Goal: Task Accomplishment & Management: Manage account settings

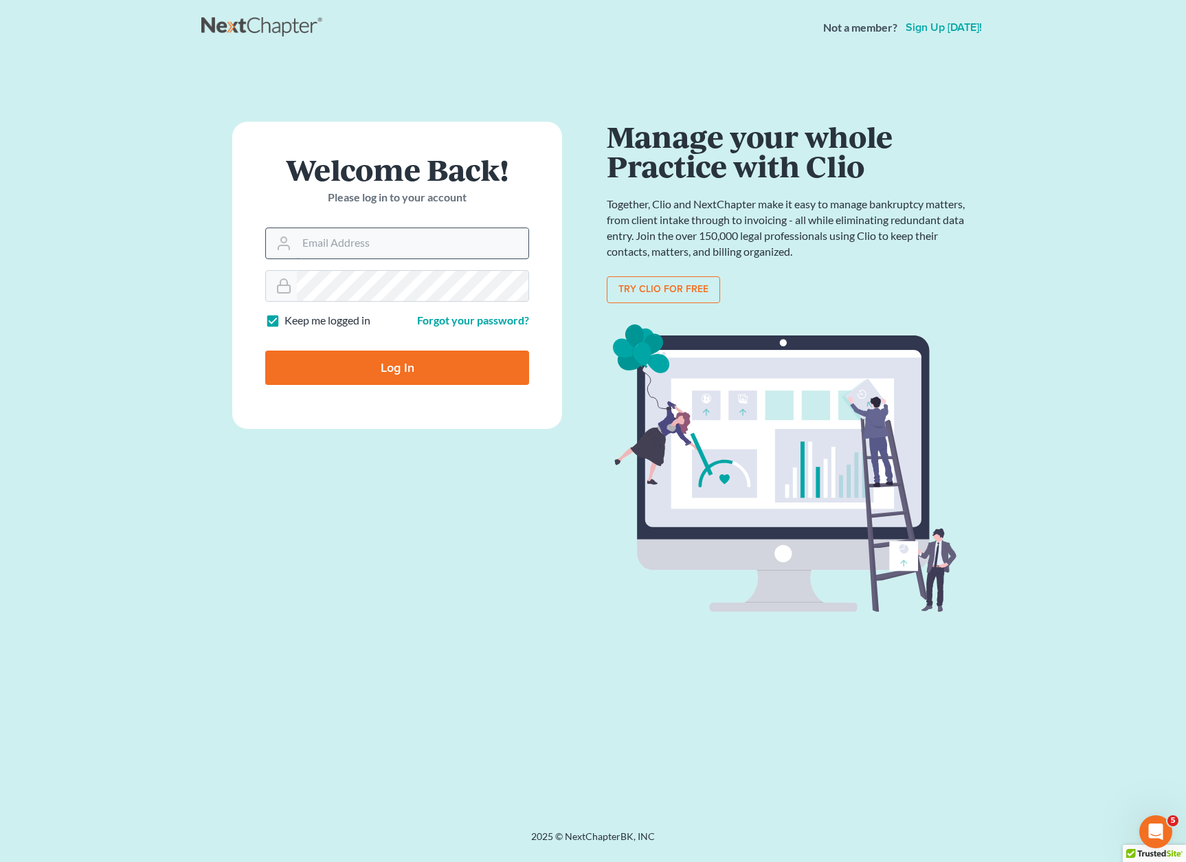
click at [346, 240] on input "Email Address" at bounding box center [413, 243] width 232 height 30
type input "[PERSON_NAME][EMAIL_ADDRESS][DOMAIN_NAME]"
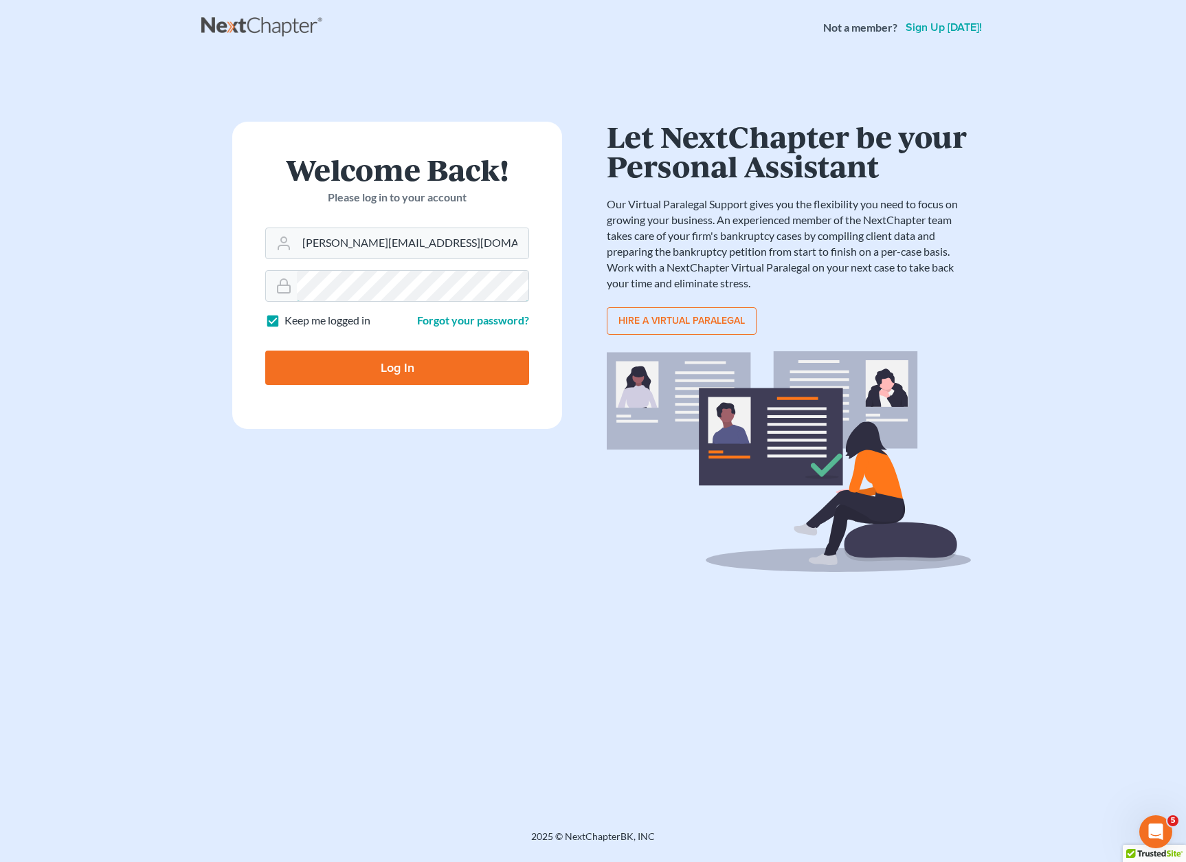
click at [265, 350] on input "Log In" at bounding box center [397, 367] width 264 height 34
type input "Thinking..."
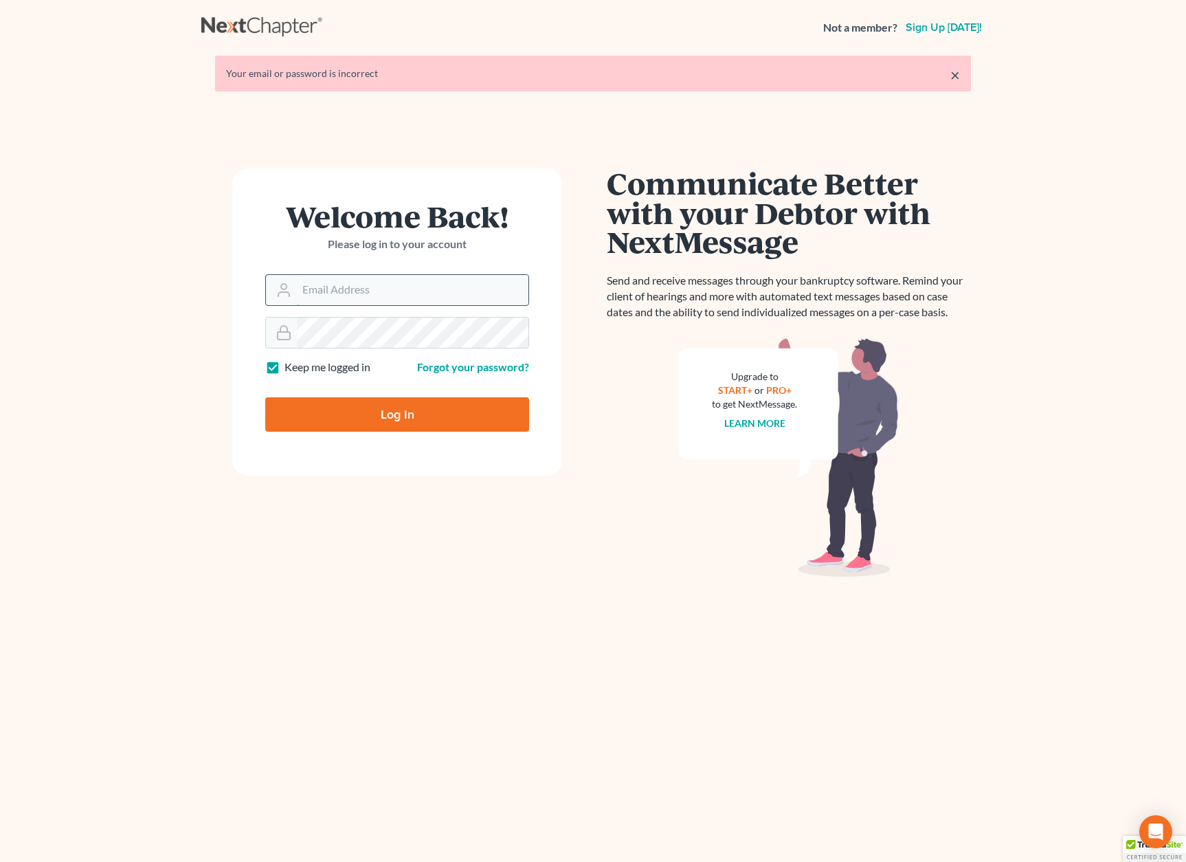
click at [380, 281] on input "Email Address" at bounding box center [413, 290] width 232 height 30
type input "[PERSON_NAME][EMAIL_ADDRESS][DOMAIN_NAME]"
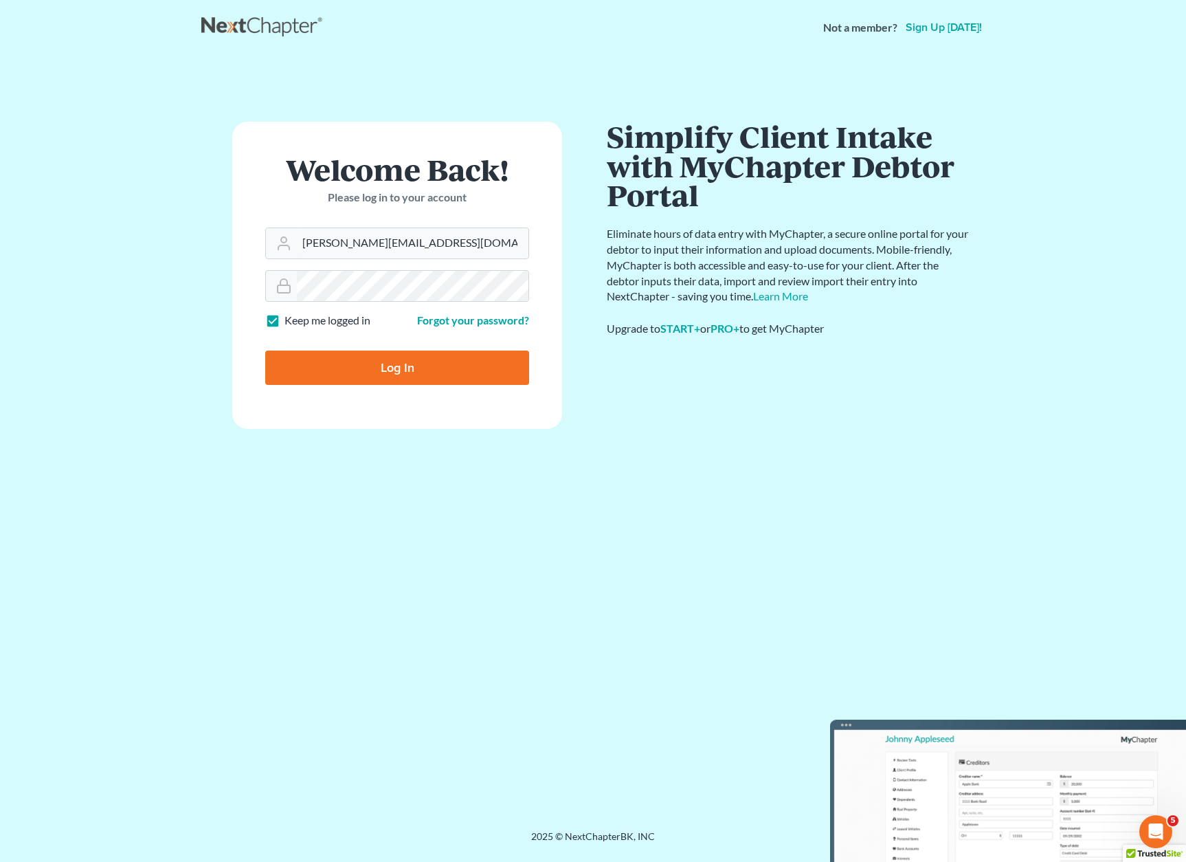
click at [407, 370] on input "Log In" at bounding box center [397, 367] width 264 height 34
type input "Thinking..."
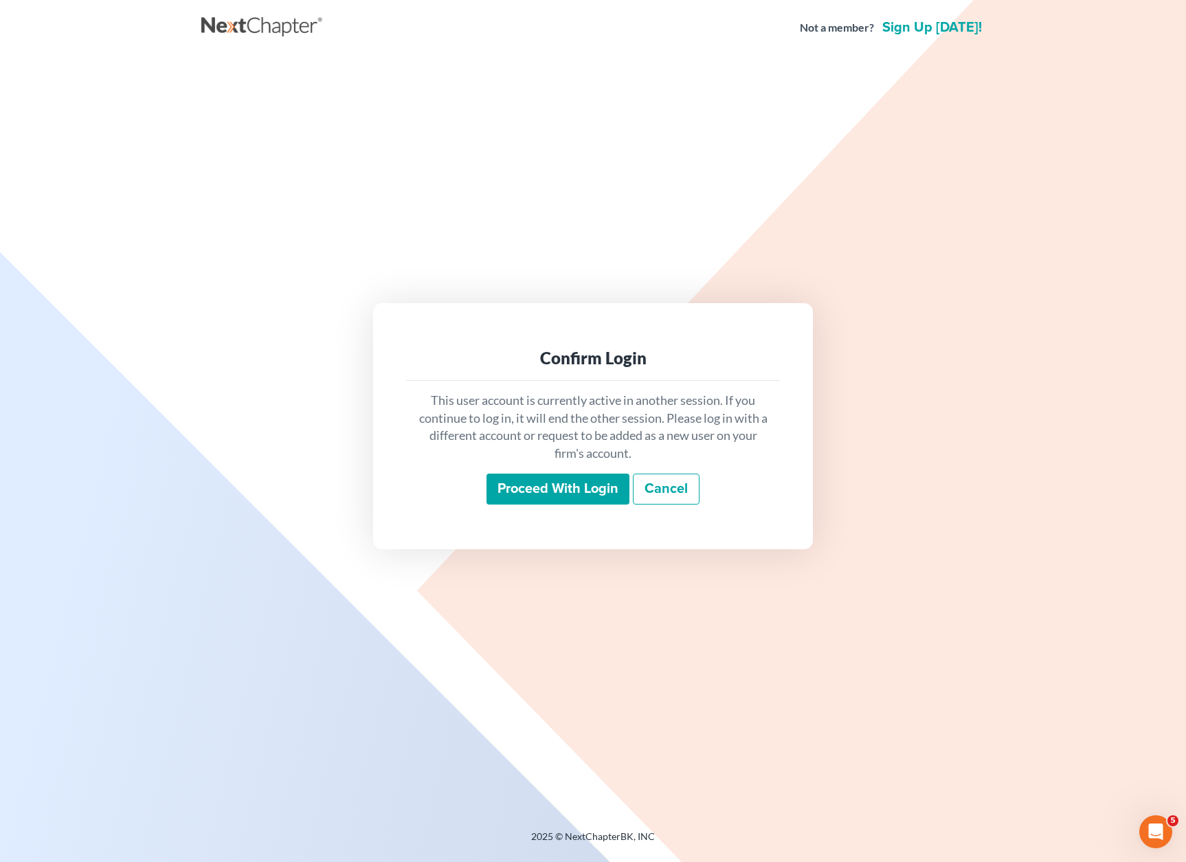
click at [557, 480] on input "Proceed with login" at bounding box center [557, 489] width 143 height 32
